Goal: Transaction & Acquisition: Purchase product/service

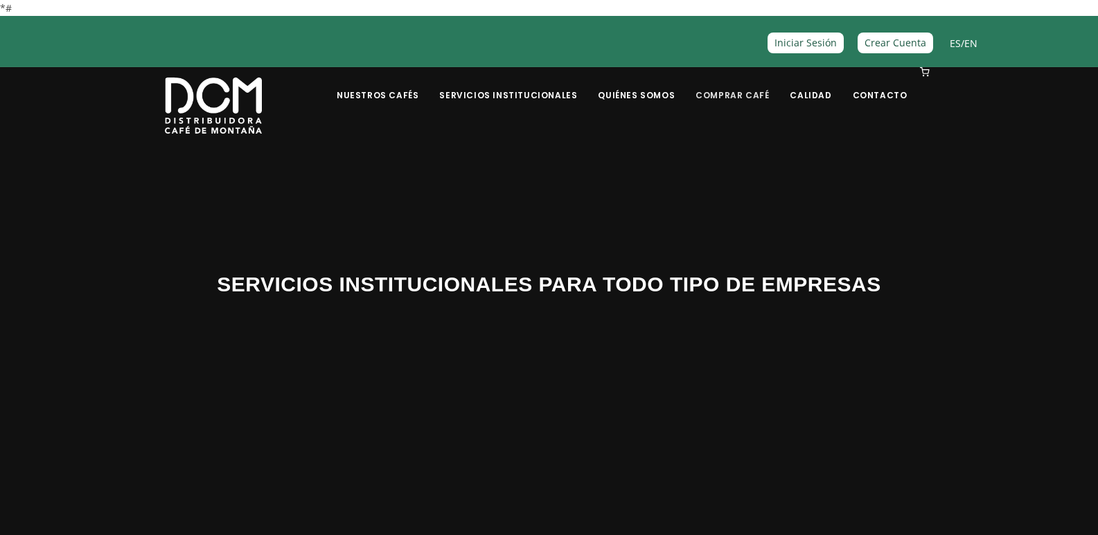
click at [757, 96] on link "Comprar Café" at bounding box center [732, 85] width 90 height 33
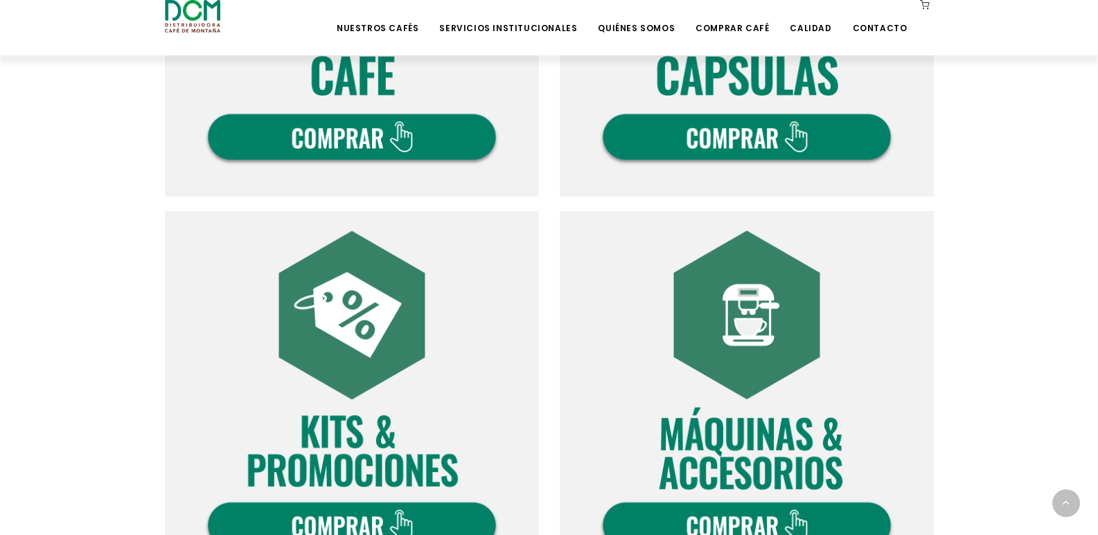
scroll to position [831, 0]
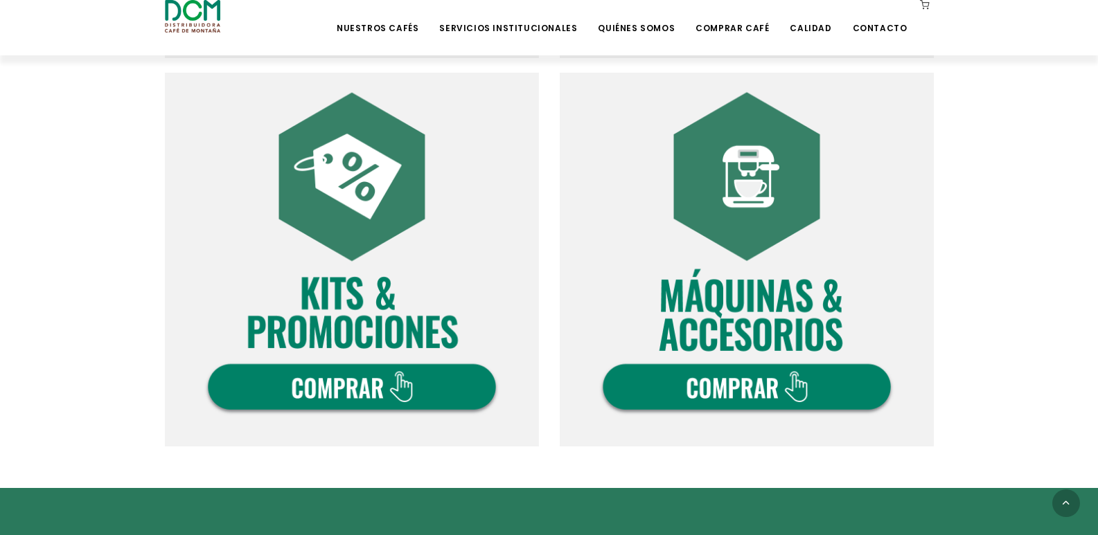
click at [368, 217] on img at bounding box center [352, 260] width 374 height 374
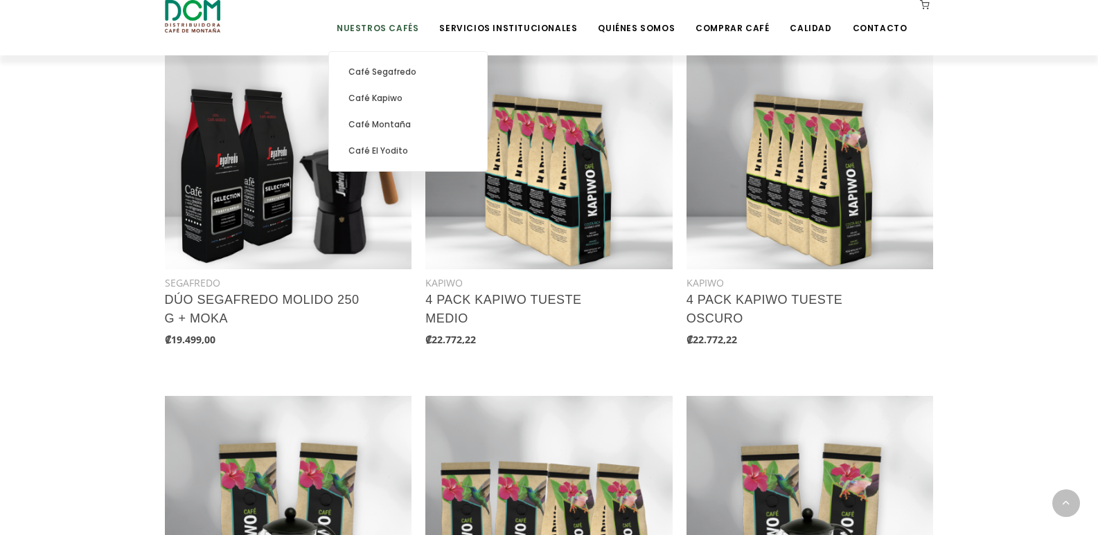
scroll to position [970, 0]
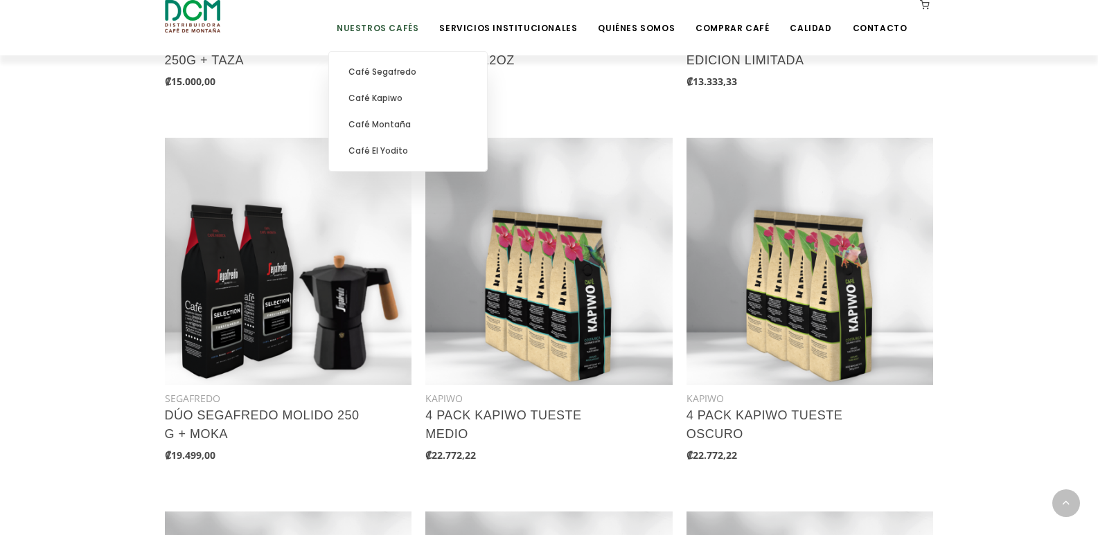
click at [411, 30] on link "Nuestros Cafés" at bounding box center [377, 17] width 98 height 33
click at [402, 121] on link "Café Montaña" at bounding box center [408, 125] width 144 height 26
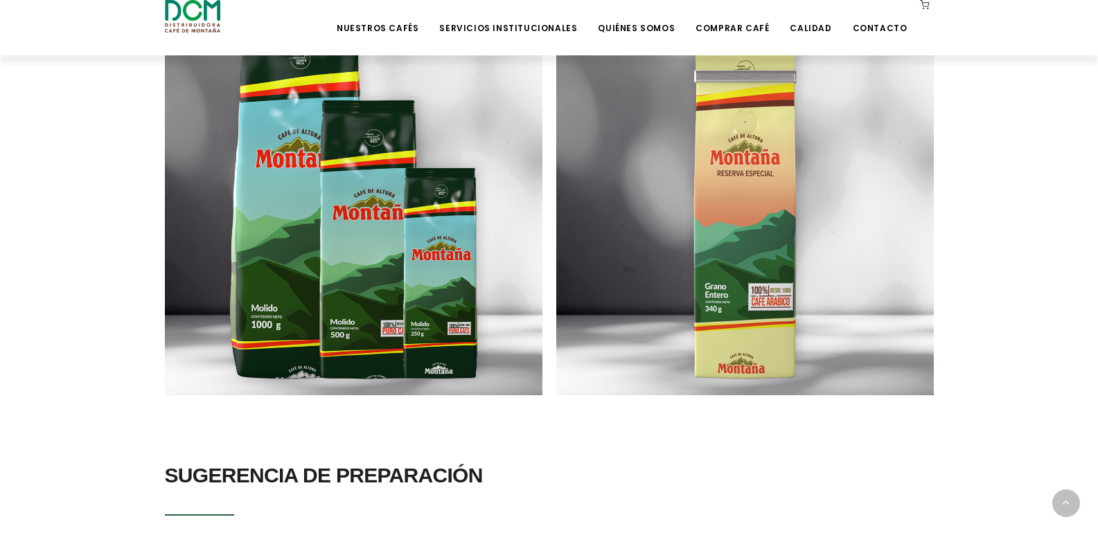
scroll to position [756, 0]
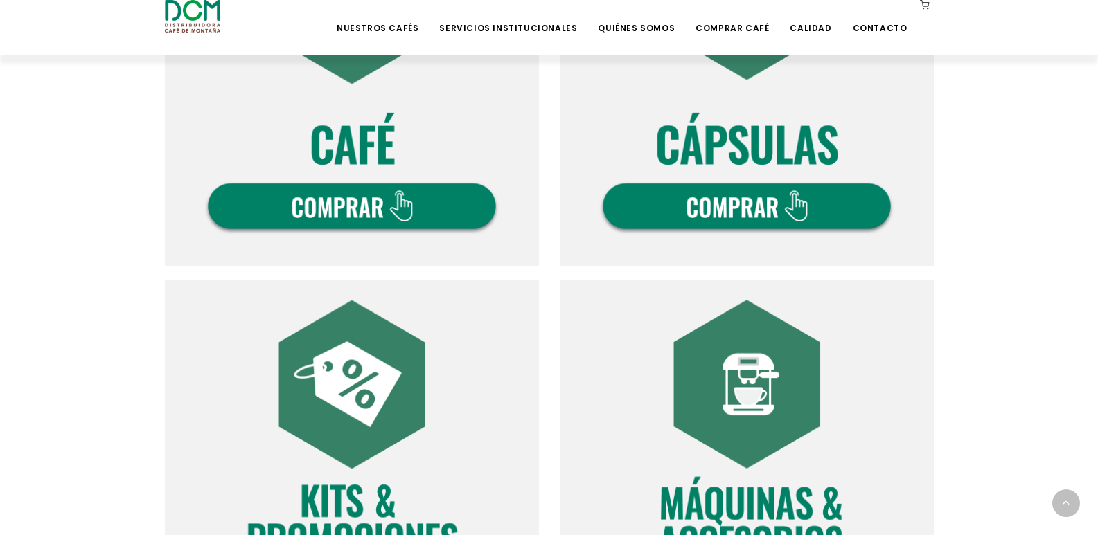
scroll to position [438, 0]
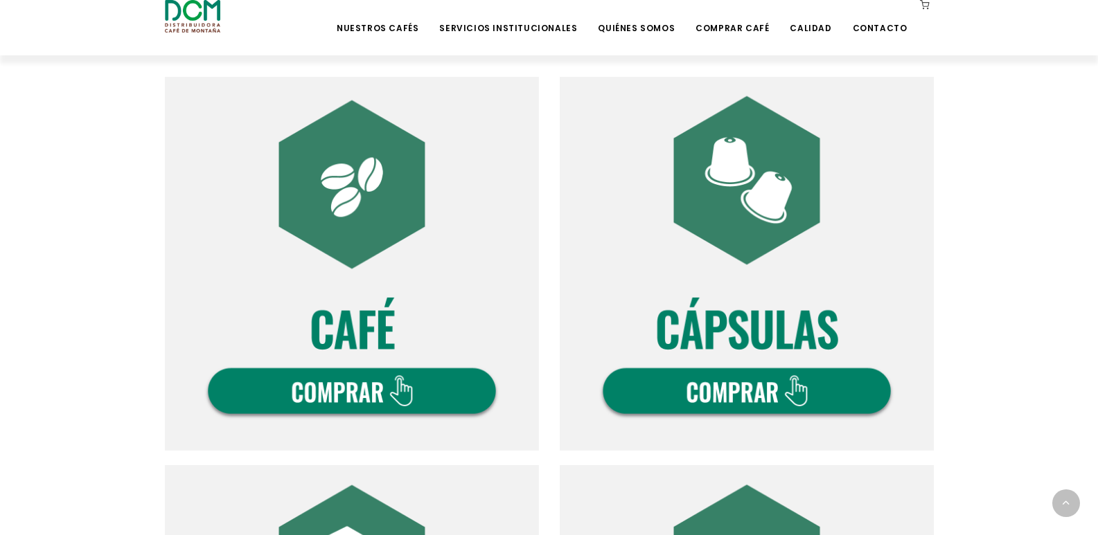
click at [393, 396] on img at bounding box center [352, 264] width 374 height 374
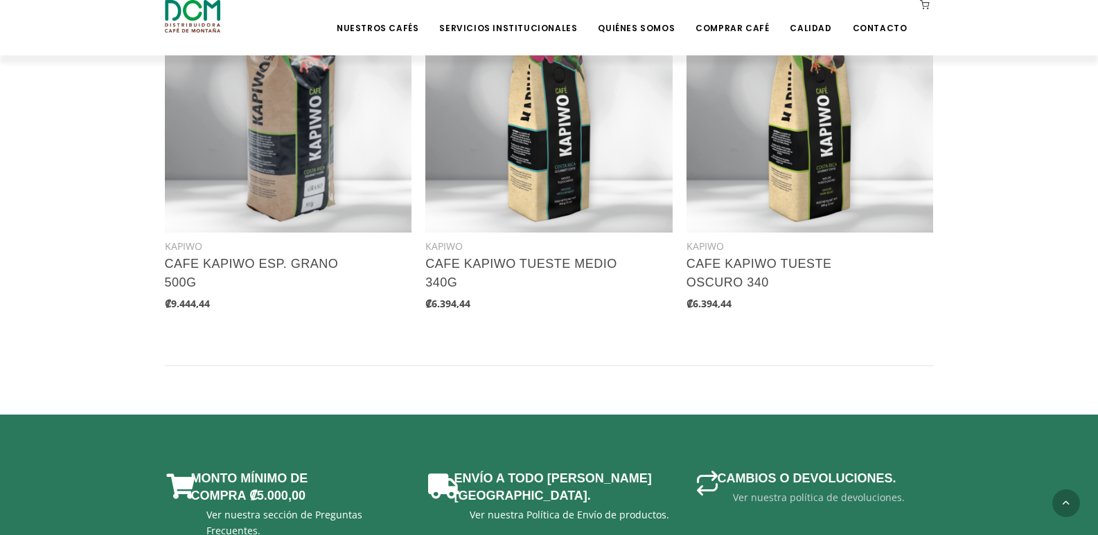
scroll to position [1893, 0]
